Goal: Check status: Check status

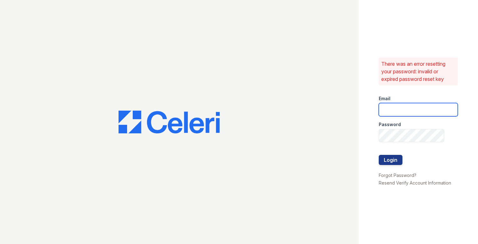
type input "[PERSON_NAME][EMAIL_ADDRESS][PERSON_NAME][PERSON_NAME][DOMAIN_NAME]"
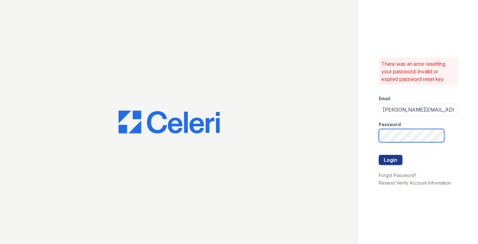
click at [352, 123] on div "There was an error resetting your password: invalid or expired password reset k…" at bounding box center [239, 122] width 478 height 244
click at [379, 155] on button "Login" at bounding box center [391, 160] width 24 height 10
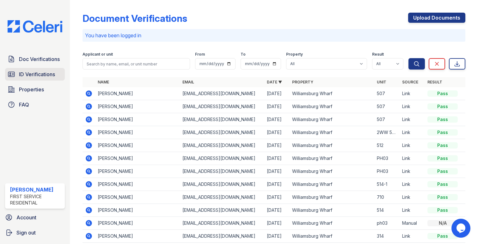
click at [50, 75] on span "ID Verifications" at bounding box center [37, 75] width 36 height 8
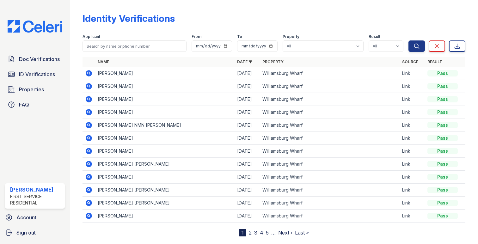
click at [88, 74] on icon at bounding box center [89, 74] width 8 height 8
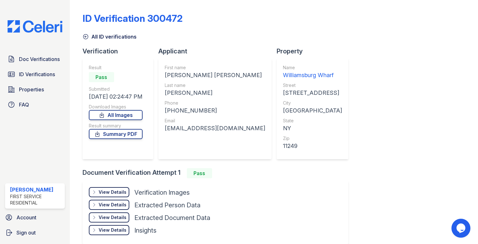
click at [110, 203] on div "View Details" at bounding box center [113, 205] width 28 height 6
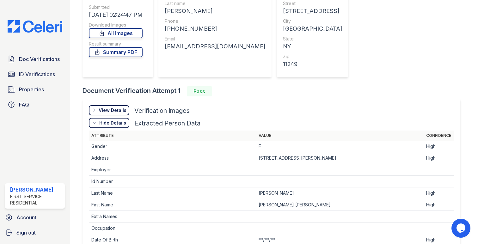
scroll to position [83, 0]
click at [113, 106] on div "View Details Details" at bounding box center [109, 110] width 41 height 10
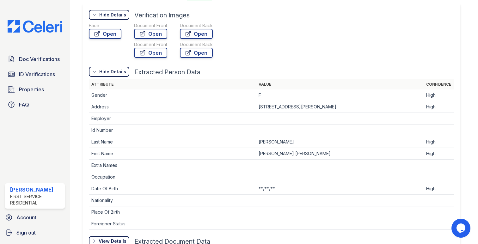
scroll to position [178, 0]
drag, startPoint x: 324, startPoint y: 106, endPoint x: 346, endPoint y: 105, distance: 21.8
click at [346, 106] on td "136 DALY AVE PARK CITY, UT, 84060" at bounding box center [340, 107] width 168 height 12
copy td "84060"
click at [148, 32] on link "Open" at bounding box center [150, 33] width 33 height 10
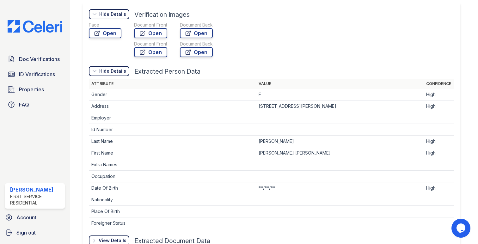
click at [30, 67] on div "Doc Verifications ID Verifications Properties FAQ" at bounding box center [35, 82] width 65 height 58
click at [36, 62] on span "Doc Verifications" at bounding box center [39, 59] width 41 height 8
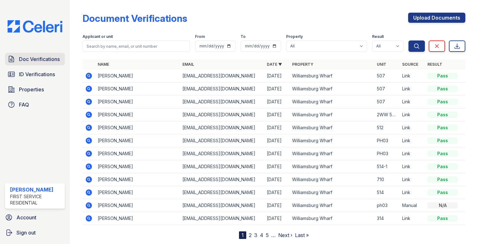
click at [43, 64] on link "Doc Verifications" at bounding box center [35, 59] width 60 height 13
click at [41, 77] on span "ID Verifications" at bounding box center [37, 75] width 36 height 8
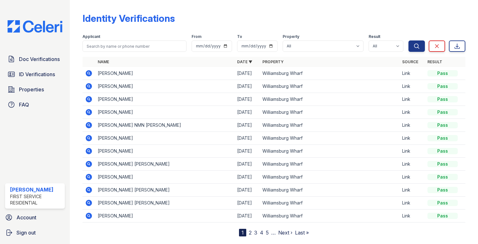
click at [86, 86] on icon at bounding box center [89, 86] width 6 height 6
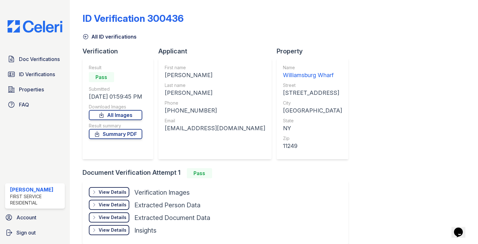
click at [120, 190] on div "View Details" at bounding box center [113, 192] width 28 height 6
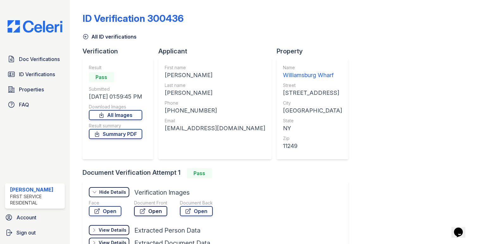
click at [147, 213] on link "Open" at bounding box center [150, 211] width 33 height 10
click at [137, 135] on link "Summary PDF" at bounding box center [115, 134] width 53 height 10
click at [148, 215] on link "Open" at bounding box center [150, 211] width 33 height 10
click at [51, 59] on span "Doc Verifications" at bounding box center [39, 59] width 41 height 8
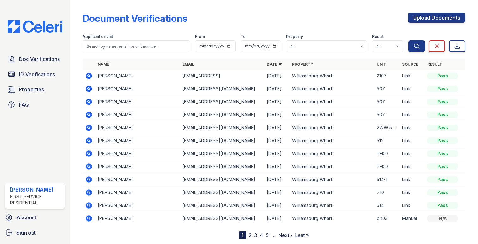
click at [88, 76] on icon at bounding box center [89, 76] width 2 height 2
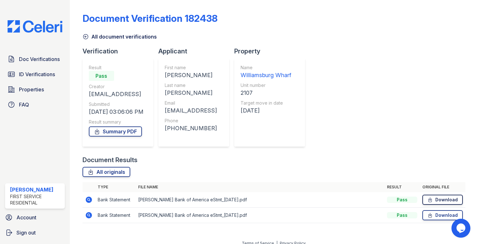
click at [434, 201] on link "Download" at bounding box center [443, 200] width 41 height 10
click at [432, 216] on icon at bounding box center [430, 215] width 3 height 4
click at [115, 134] on link "Summary PDF" at bounding box center [115, 132] width 53 height 10
click at [120, 135] on link "Summary PDF" at bounding box center [115, 132] width 53 height 10
click at [34, 75] on span "ID Verifications" at bounding box center [37, 75] width 36 height 8
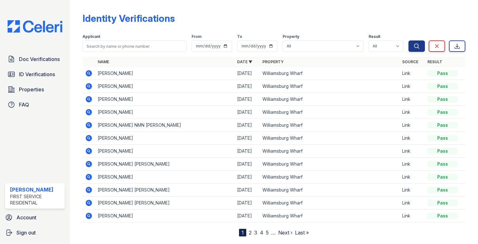
click at [109, 76] on td "CAMILLE CECILIA RASDAL" at bounding box center [165, 73] width 140 height 13
click at [88, 73] on icon at bounding box center [89, 74] width 8 height 8
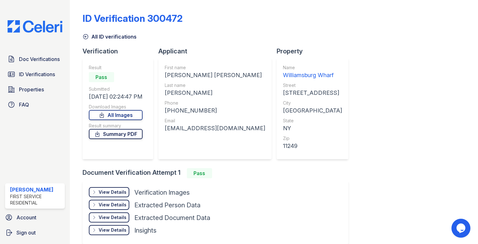
click at [121, 136] on link "Summary PDF" at bounding box center [116, 134] width 54 height 10
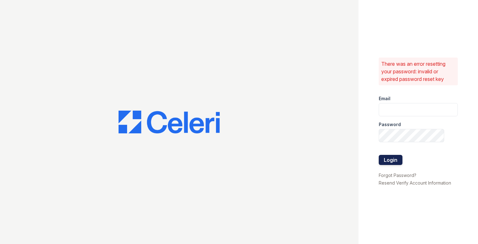
type input "[PERSON_NAME][EMAIL_ADDRESS][PERSON_NAME][PERSON_NAME][DOMAIN_NAME]"
click at [395, 164] on button "Login" at bounding box center [391, 160] width 24 height 10
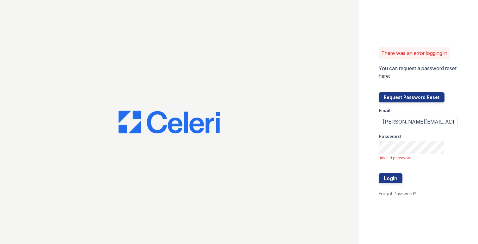
click at [450, 144] on div "There was an error logging in You can request a password reset here: Request Pa…" at bounding box center [419, 122] width 120 height 244
click at [360, 138] on div "There was an error logging in You can request a password reset here: Request Pa…" at bounding box center [419, 122] width 120 height 244
click at [379, 173] on button "Login" at bounding box center [391, 178] width 24 height 10
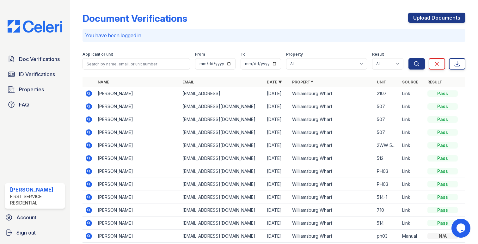
click at [88, 95] on icon at bounding box center [89, 93] width 6 height 6
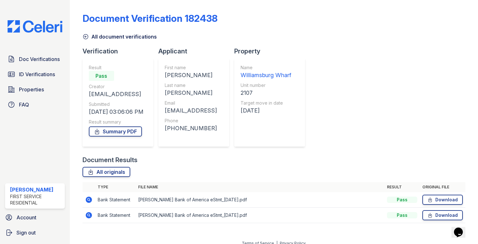
scroll to position [7, 0]
